Goal: Information Seeking & Learning: Learn about a topic

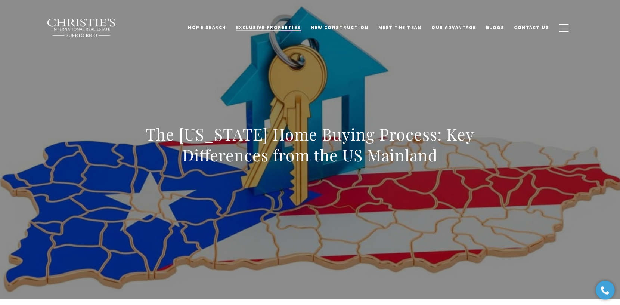
click at [297, 24] on span "Exclusive Properties" at bounding box center [268, 27] width 65 height 6
click at [297, 28] on span "Exclusive Properties" at bounding box center [268, 27] width 65 height 6
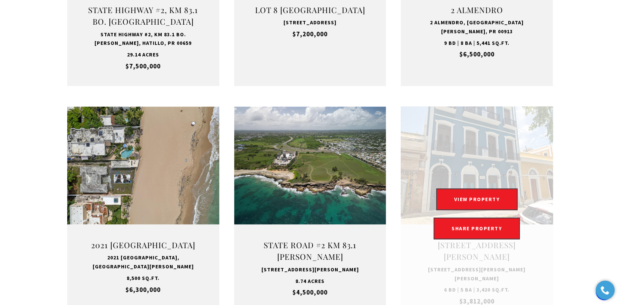
scroll to position [448, 0]
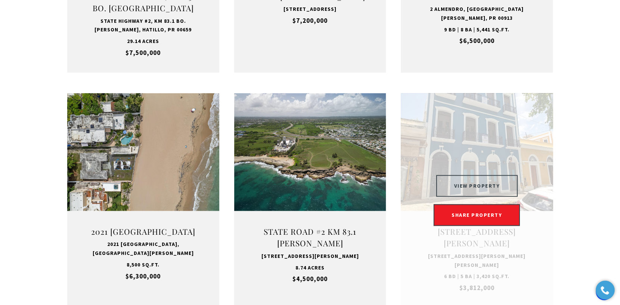
click at [469, 178] on button "VIEW PROPERTY" at bounding box center [477, 186] width 82 height 22
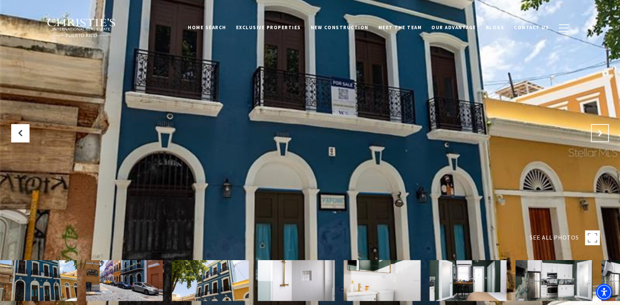
click at [597, 131] on icon at bounding box center [599, 132] width 7 height 7
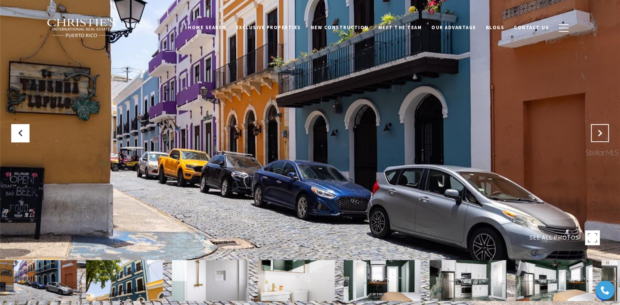
click at [601, 131] on icon "Next Slide" at bounding box center [599, 132] width 7 height 7
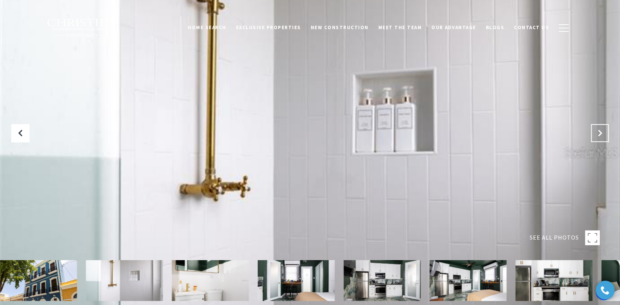
click at [599, 130] on icon "Next Slide" at bounding box center [599, 132] width 7 height 7
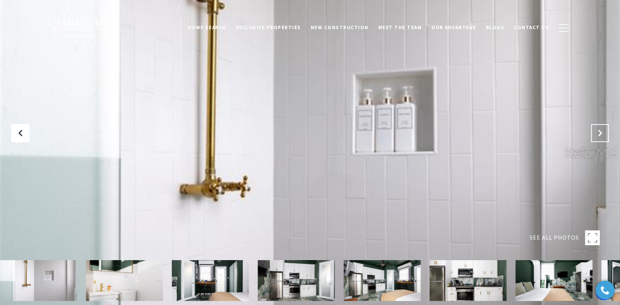
click at [599, 130] on icon "Next Slide" at bounding box center [599, 132] width 7 height 7
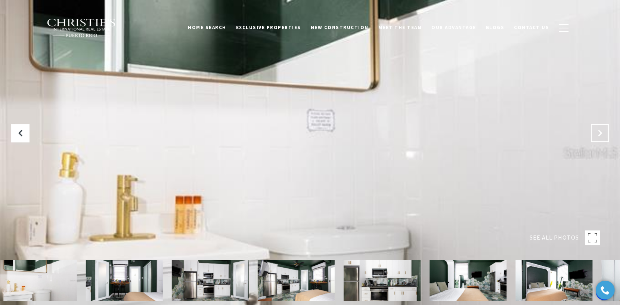
click at [599, 130] on icon "Next Slide" at bounding box center [599, 132] width 7 height 7
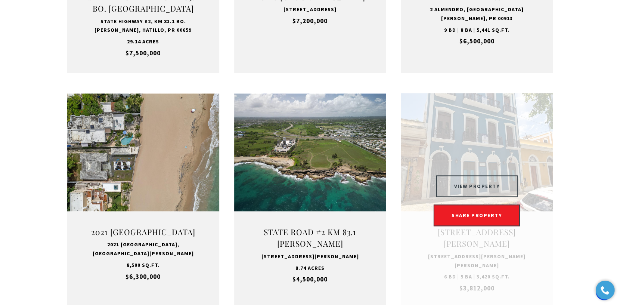
click at [484, 186] on button "VIEW PROPERTY" at bounding box center [477, 186] width 82 height 22
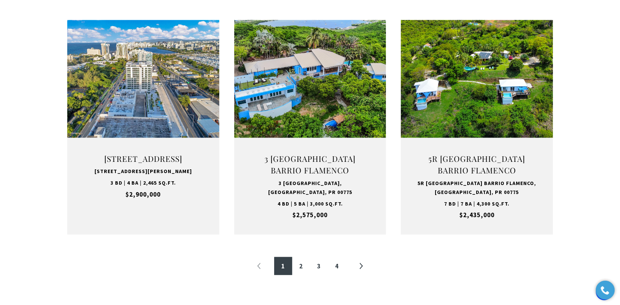
scroll to position [784, 0]
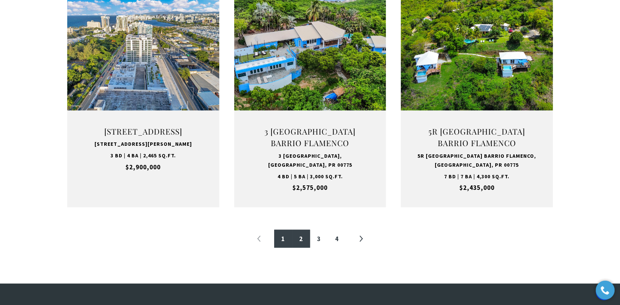
click at [303, 235] on link "2" at bounding box center [301, 238] width 18 height 18
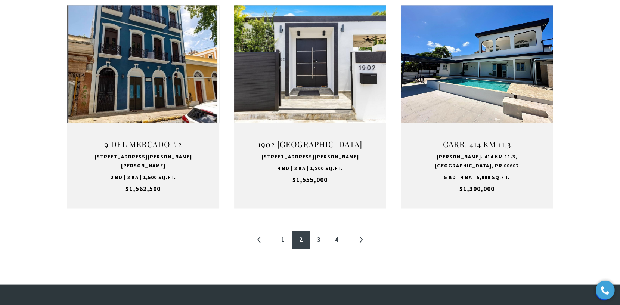
scroll to position [785, 0]
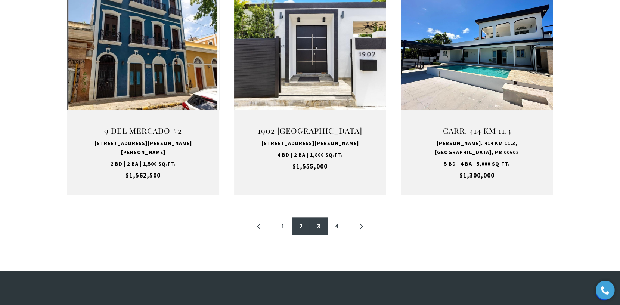
click at [318, 217] on link "3" at bounding box center [319, 226] width 18 height 18
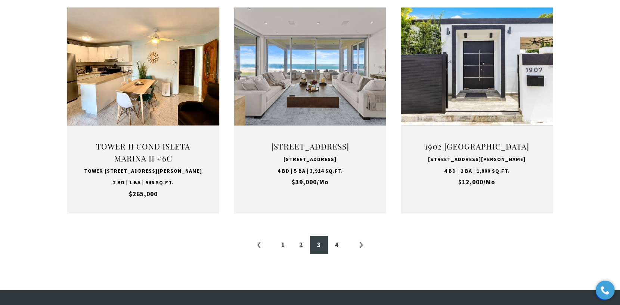
scroll to position [785, 0]
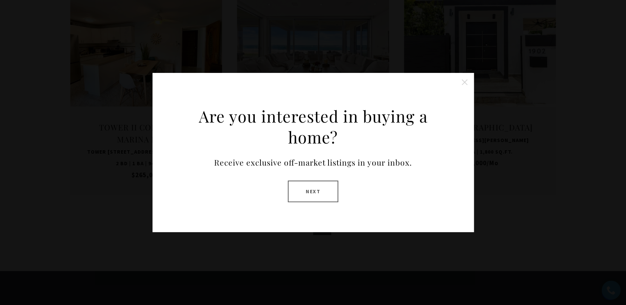
click at [324, 191] on button "Next" at bounding box center [313, 192] width 50 height 22
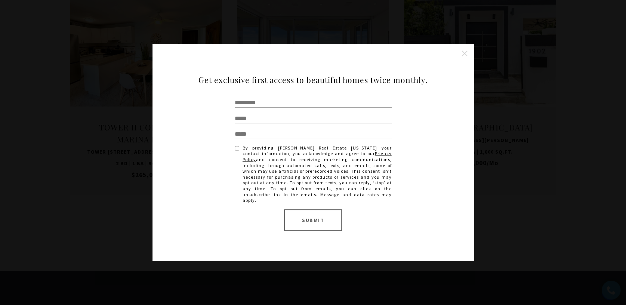
click at [462, 55] on button "Close this option" at bounding box center [464, 53] width 15 height 15
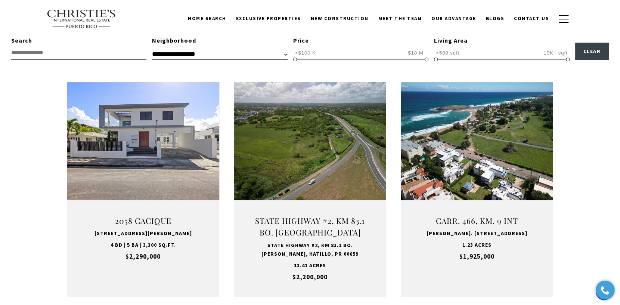
scroll to position [224, 0]
